Goal: Find specific page/section: Find specific page/section

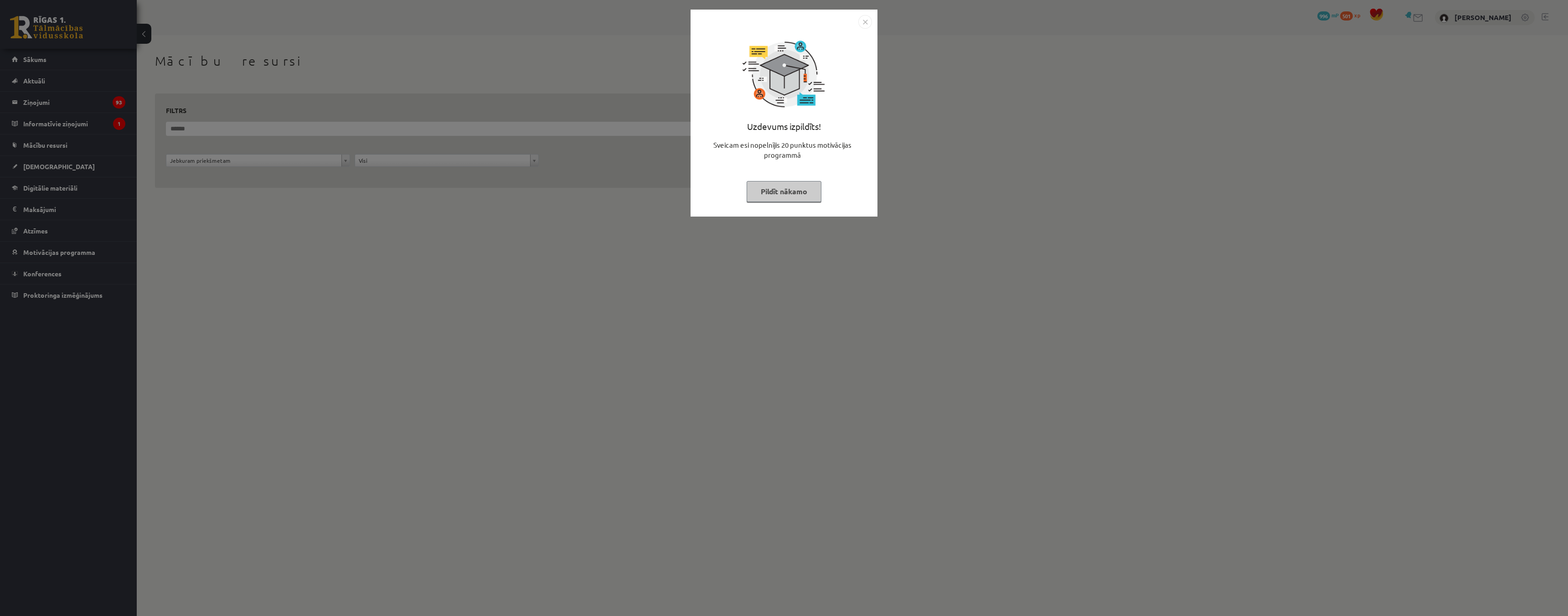
click at [784, 195] on button "Pildīt nākamo" at bounding box center [784, 191] width 75 height 21
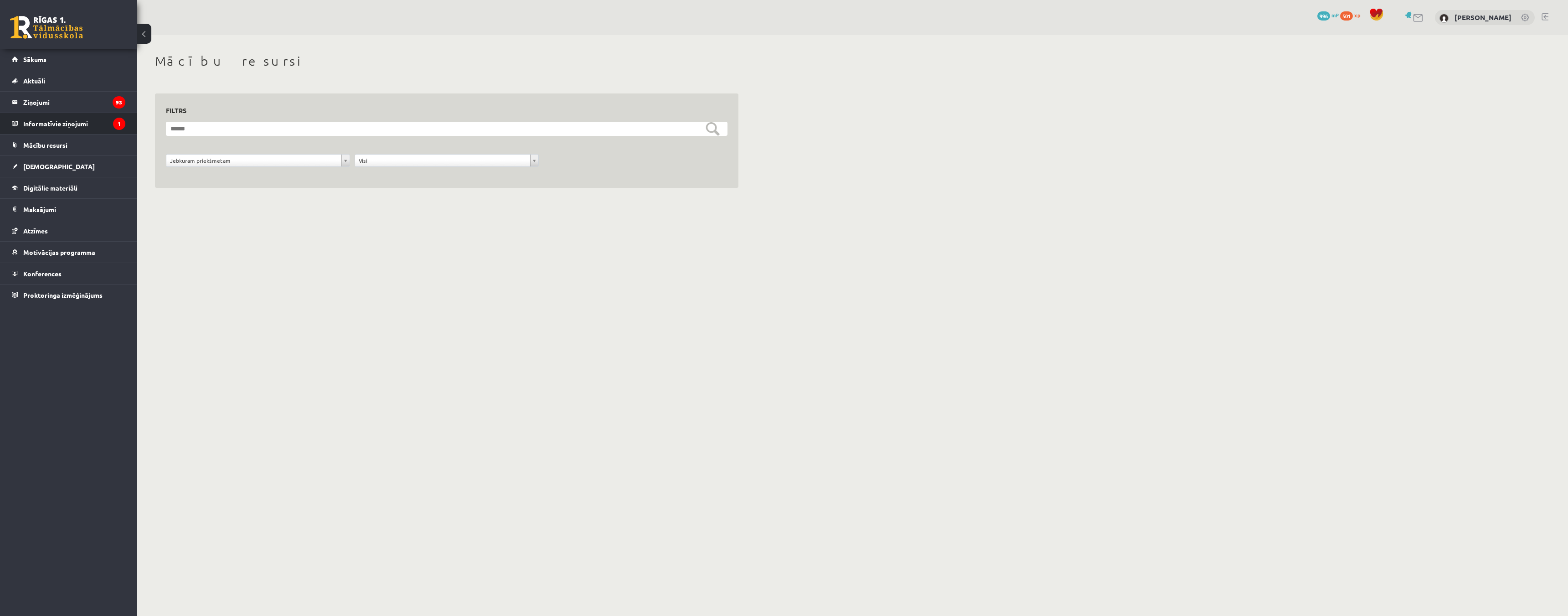
click at [65, 131] on legend "Informatīvie ziņojumi 1" at bounding box center [74, 123] width 102 height 21
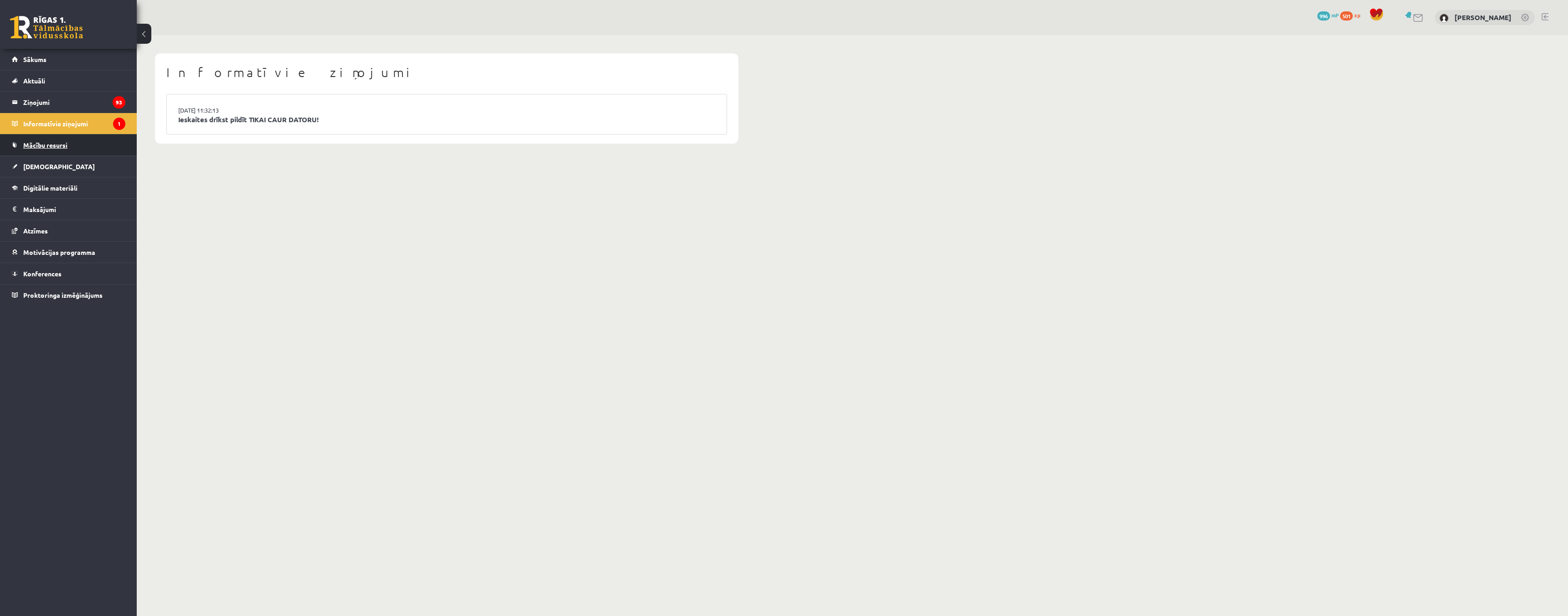
click at [55, 147] on span "Mācību resursi" at bounding box center [45, 144] width 45 height 8
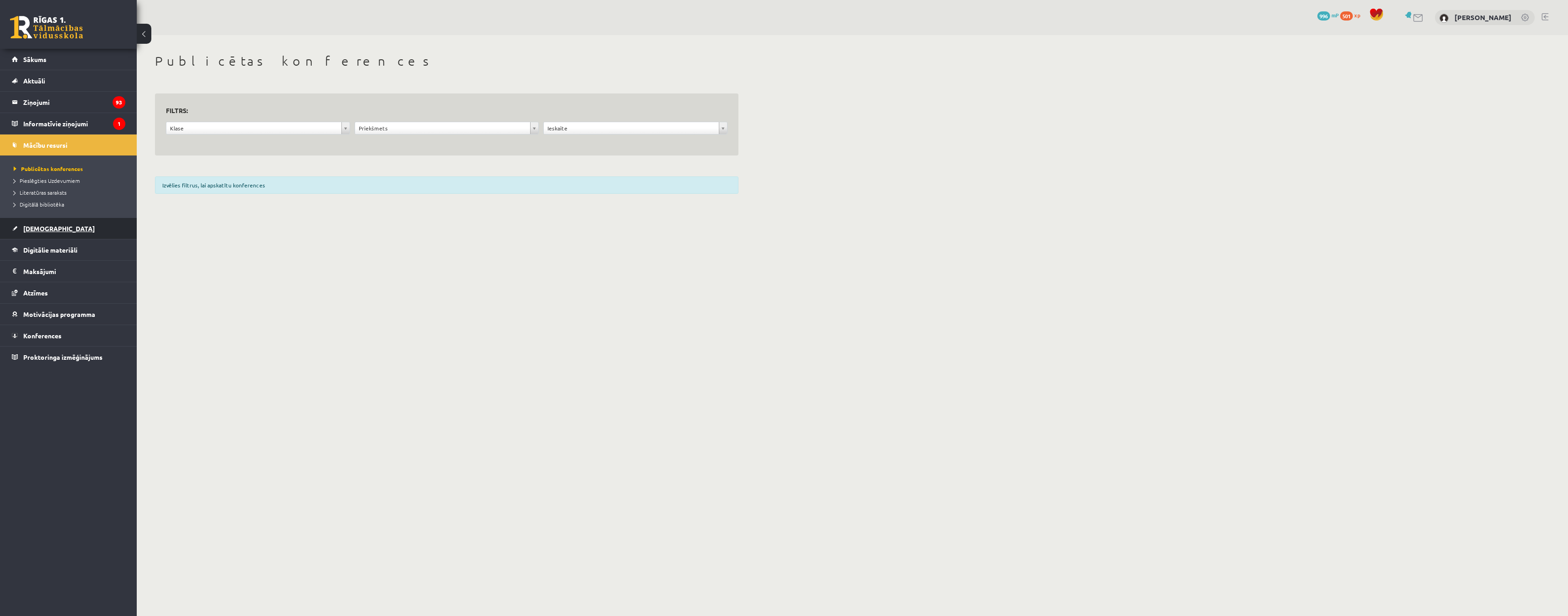
click at [45, 225] on span "[DEMOGRAPHIC_DATA]" at bounding box center [59, 228] width 72 height 8
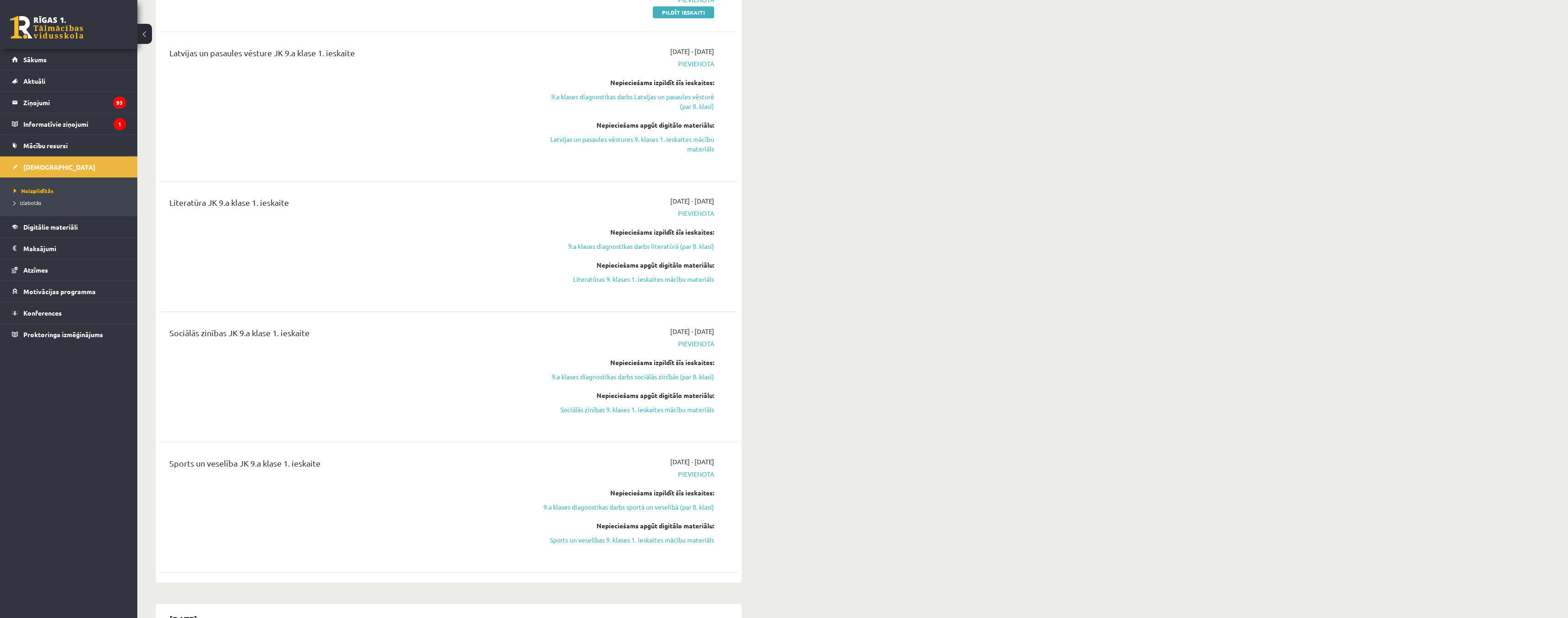
scroll to position [549, 0]
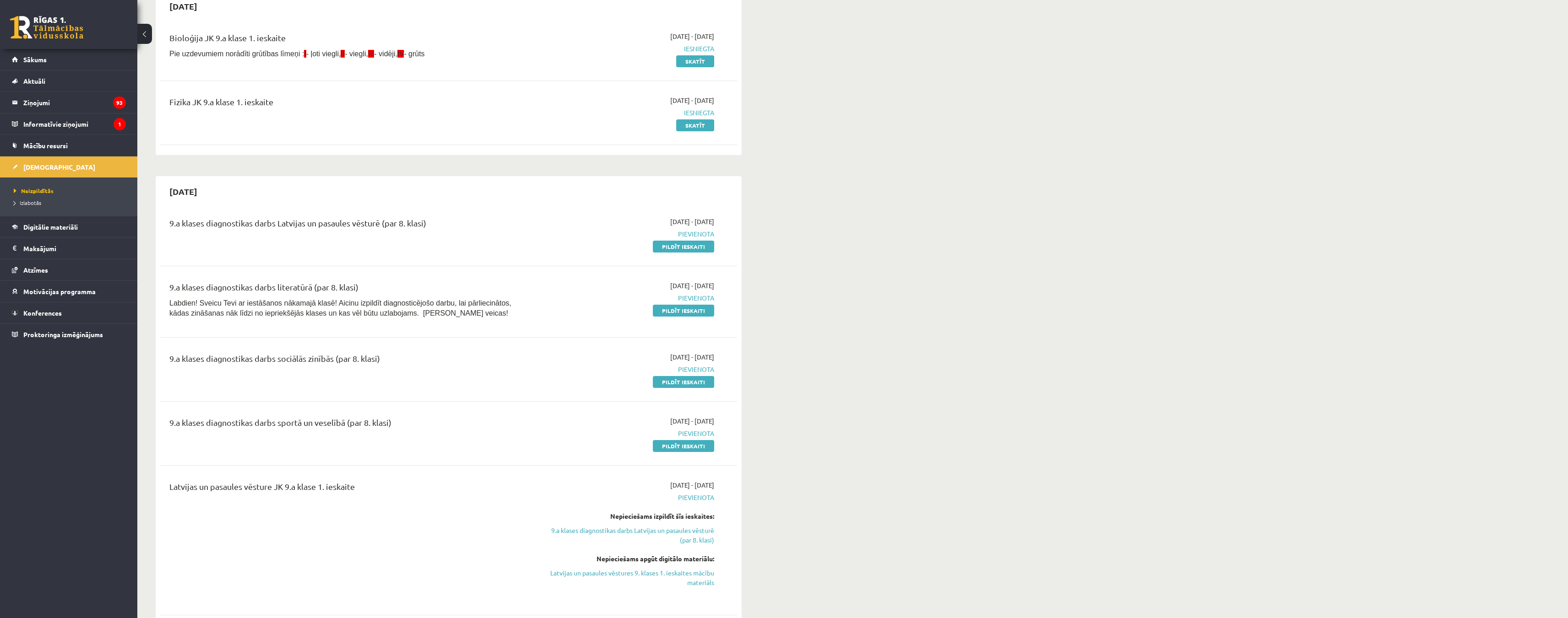
scroll to position [92, 0]
